Goal: Transaction & Acquisition: Purchase product/service

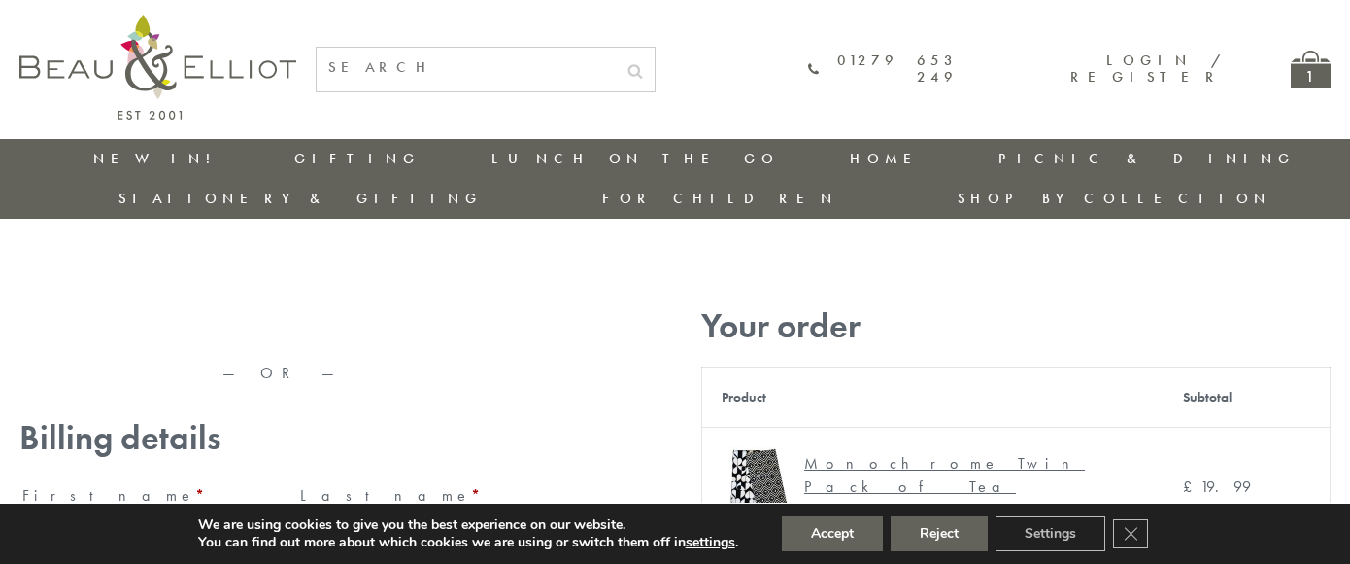
type input "maria33@yahoo.com"
type input "Maria"
type input "Williams"
type input "23, Scottsdale, Happytown"
type input "London"
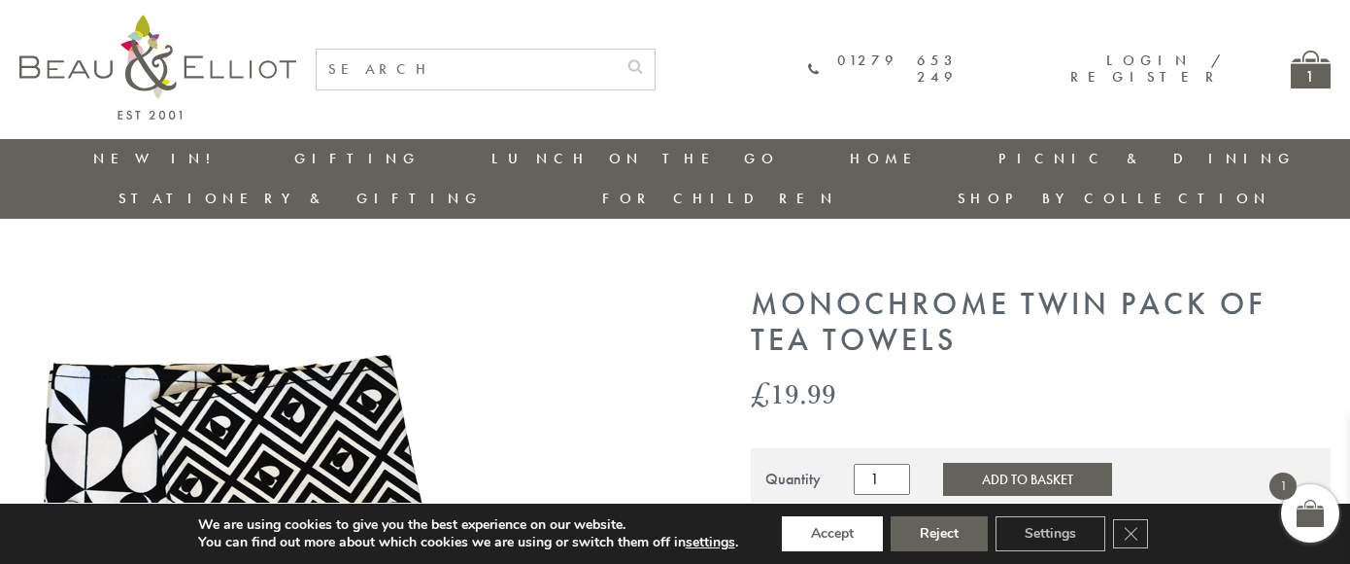
click at [834, 533] on button "Accept" at bounding box center [832, 533] width 101 height 35
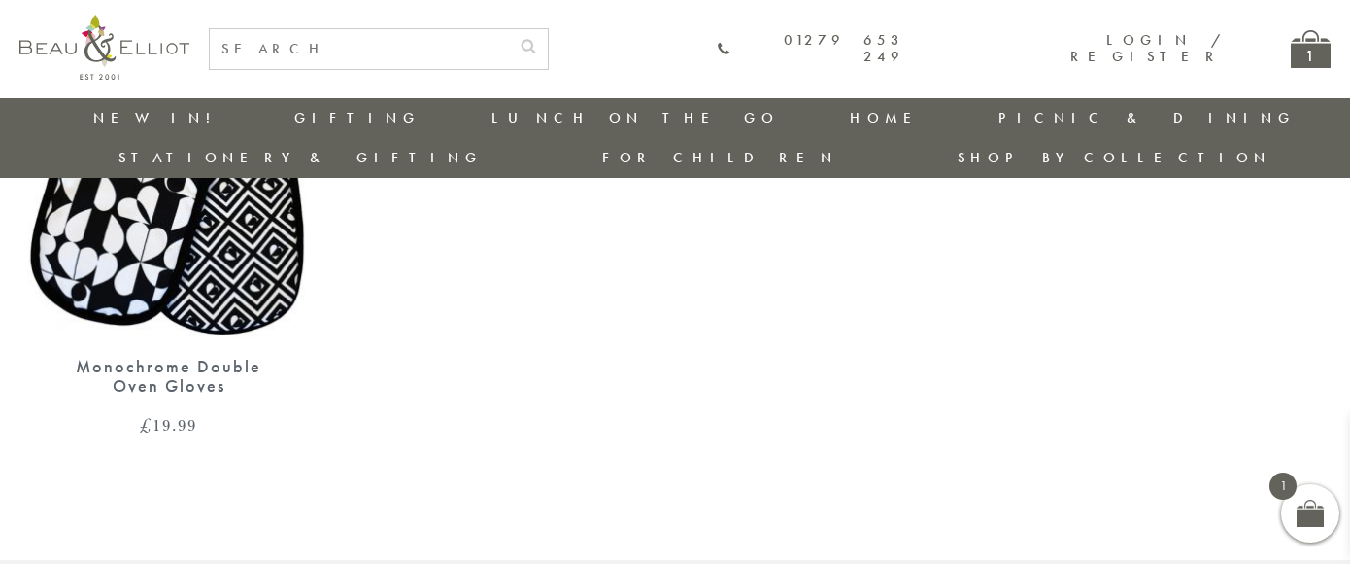
scroll to position [1734, 0]
